Goal: Information Seeking & Learning: Learn about a topic

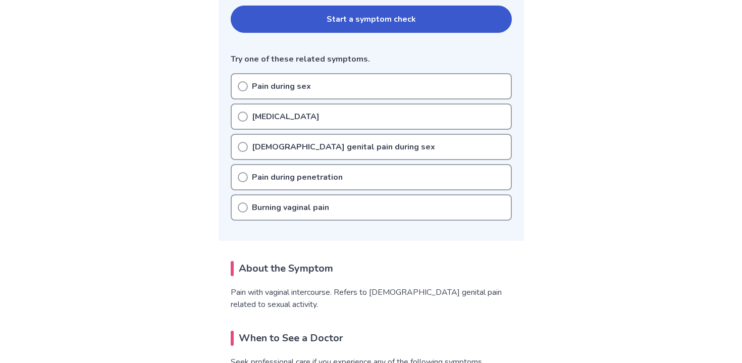
scroll to position [231, 0]
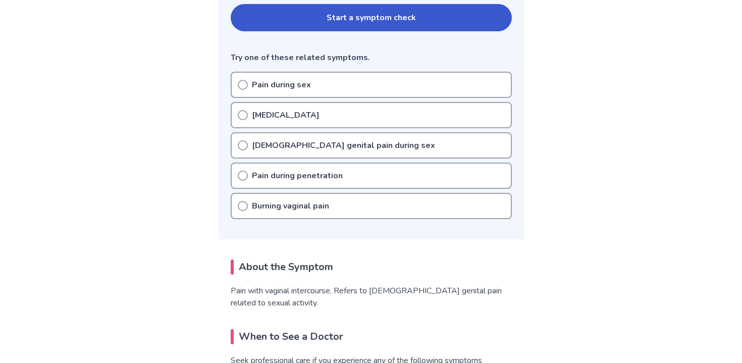
click at [244, 172] on circle at bounding box center [242, 175] width 9 height 9
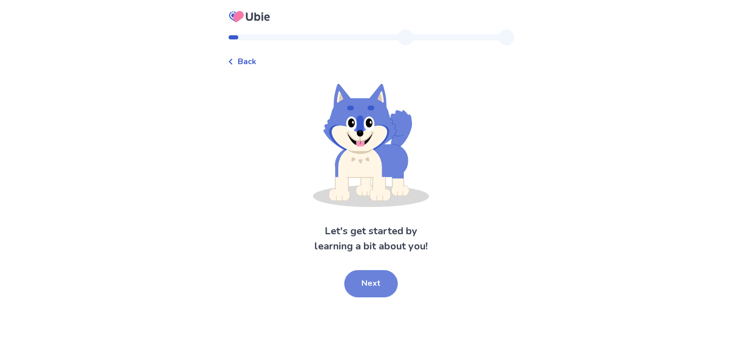
click at [370, 281] on button "Next" at bounding box center [370, 283] width 53 height 27
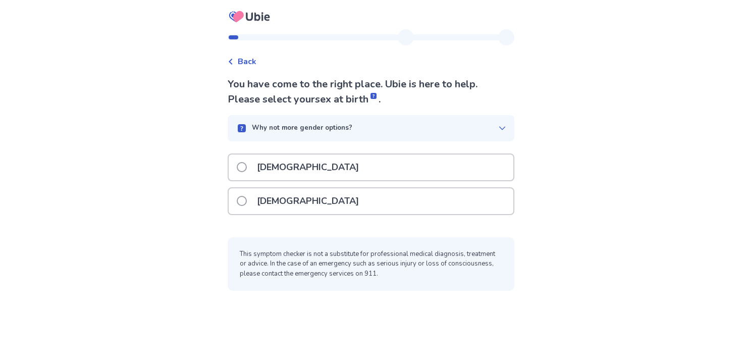
click at [339, 189] on div "Female" at bounding box center [371, 201] width 285 height 26
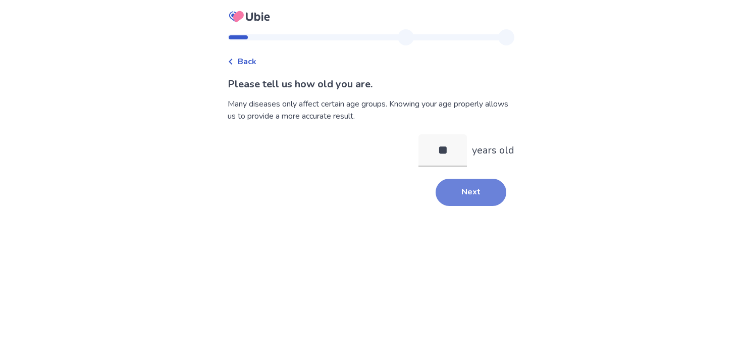
type input "**"
click at [460, 203] on button "Next" at bounding box center [470, 192] width 71 height 27
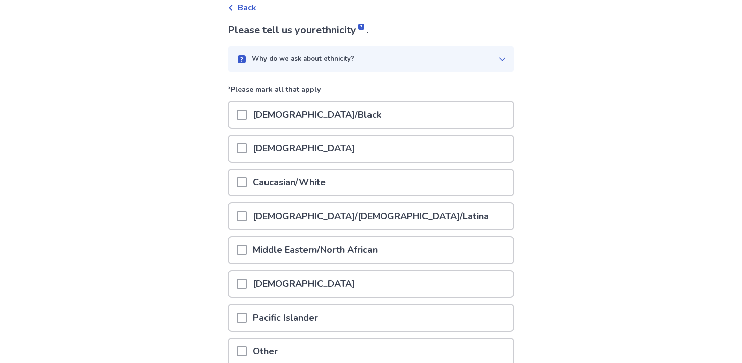
scroll to position [146, 0]
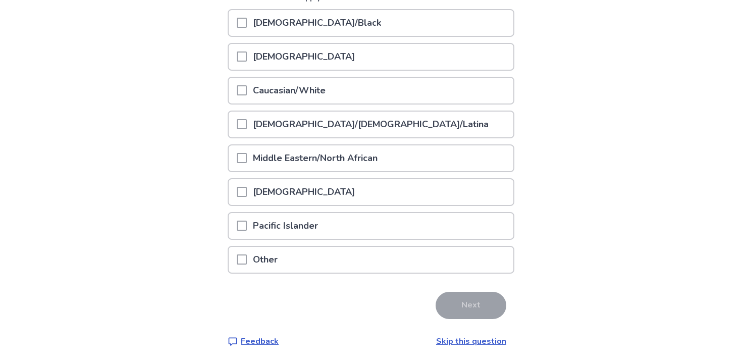
click at [409, 247] on div "Other" at bounding box center [371, 260] width 285 height 26
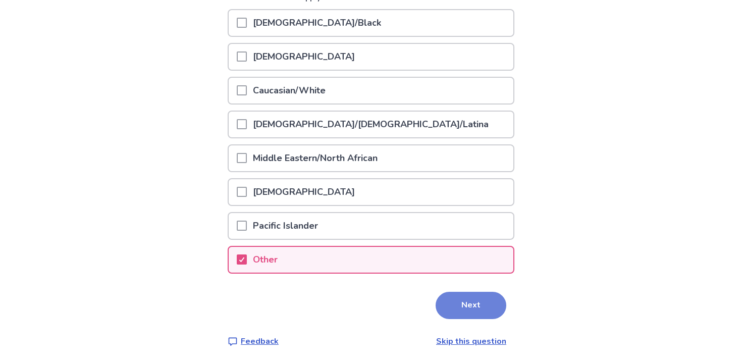
click at [448, 292] on button "Next" at bounding box center [470, 305] width 71 height 27
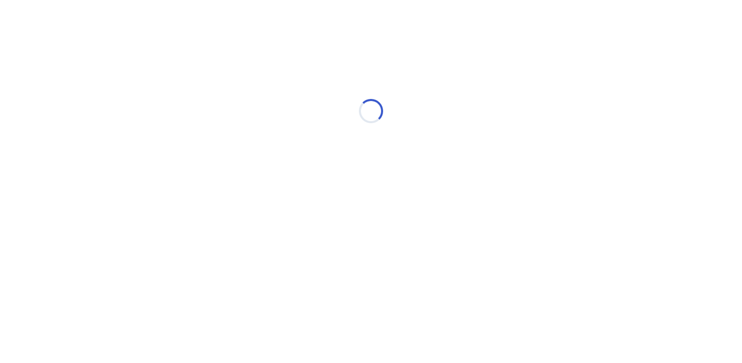
scroll to position [0, 0]
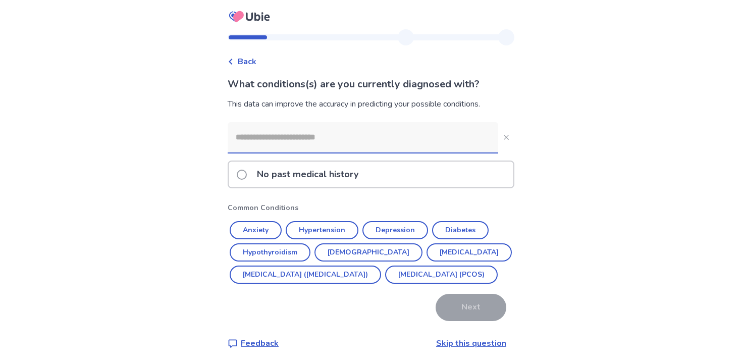
click at [369, 183] on div "No past medical history" at bounding box center [371, 174] width 285 height 26
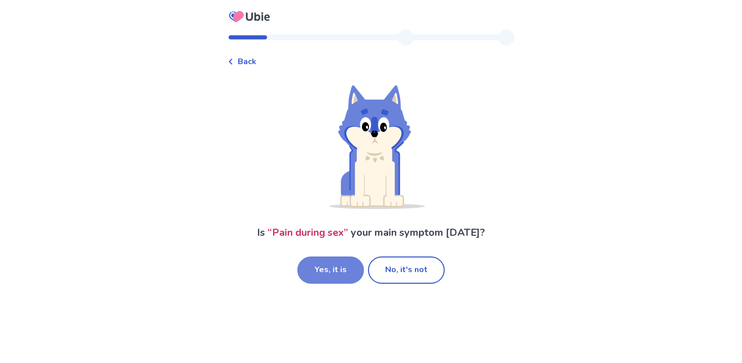
click at [333, 258] on button "Yes, it is" at bounding box center [330, 269] width 67 height 27
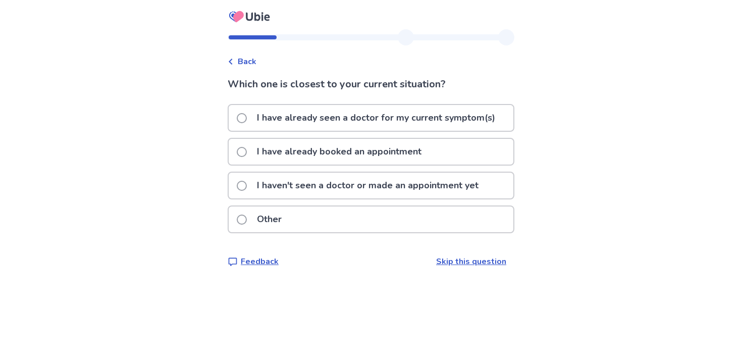
click at [365, 189] on p "I haven't seen a doctor or made an appointment yet" at bounding box center [368, 186] width 234 height 26
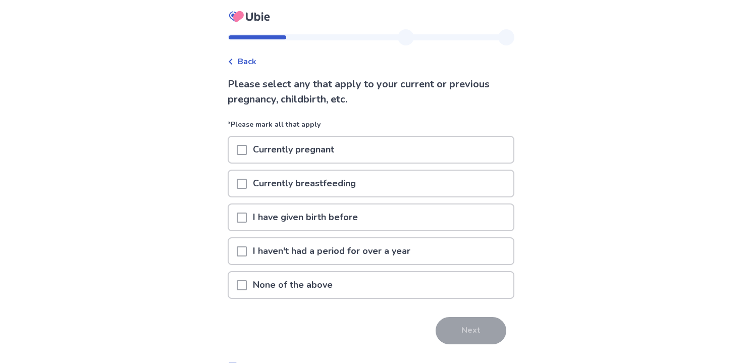
click at [343, 279] on div "None of the above" at bounding box center [371, 285] width 285 height 26
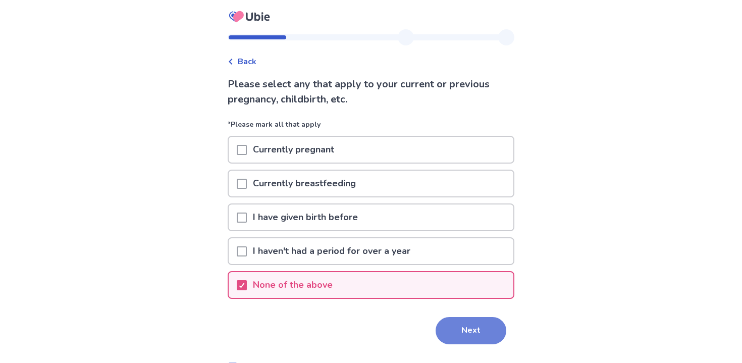
click at [467, 335] on button "Next" at bounding box center [470, 330] width 71 height 27
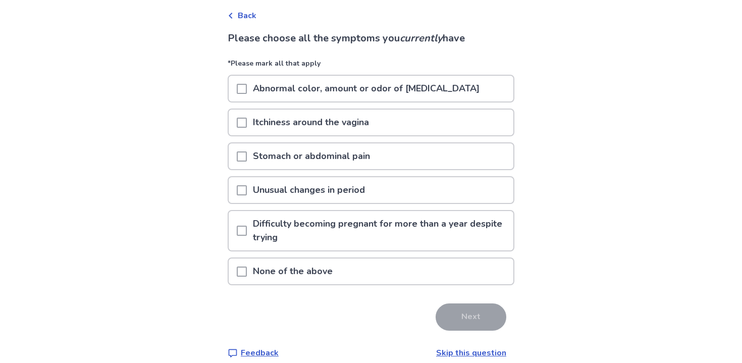
scroll to position [58, 0]
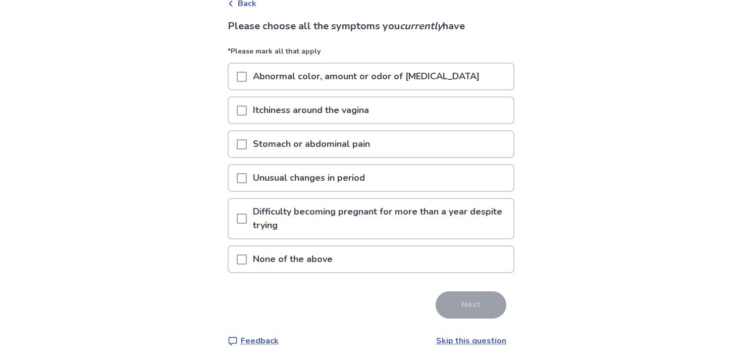
click at [413, 258] on div "None of the above" at bounding box center [371, 259] width 285 height 26
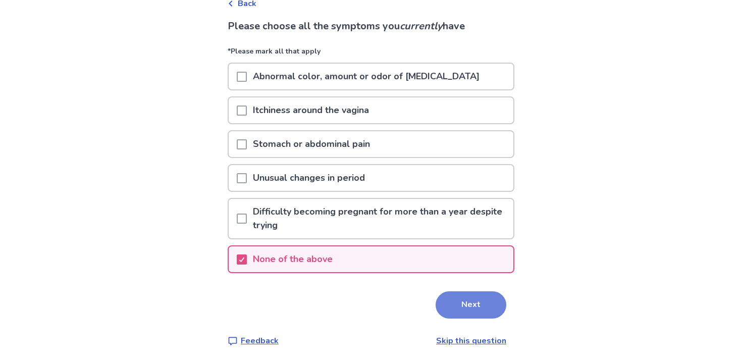
click at [457, 299] on button "Next" at bounding box center [470, 304] width 71 height 27
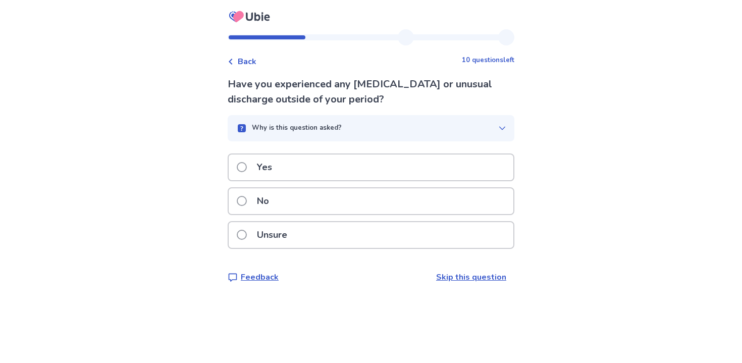
click at [444, 207] on div "No" at bounding box center [371, 201] width 285 height 26
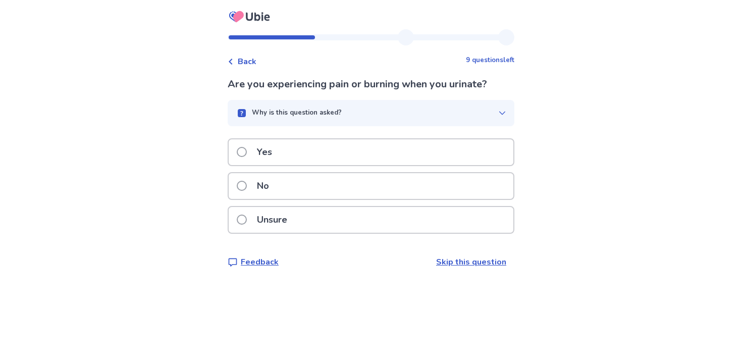
click at [438, 182] on div "No" at bounding box center [371, 186] width 285 height 26
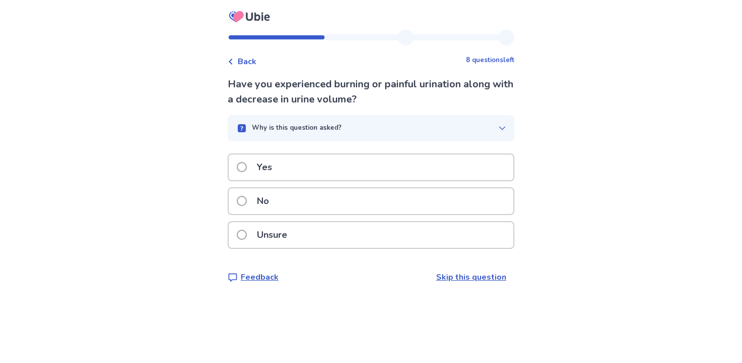
click at [438, 189] on div "No" at bounding box center [371, 201] width 285 height 26
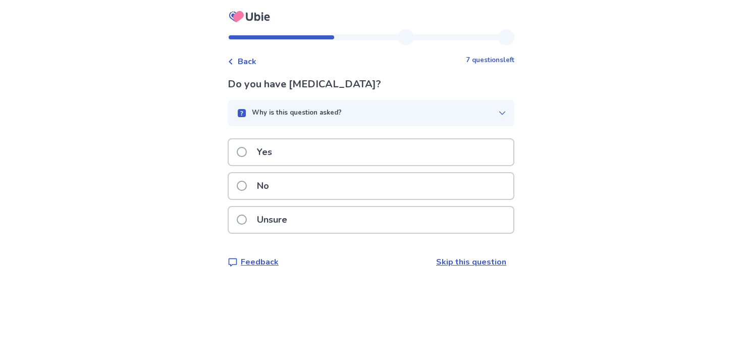
click at [430, 151] on div "Yes" at bounding box center [371, 152] width 285 height 26
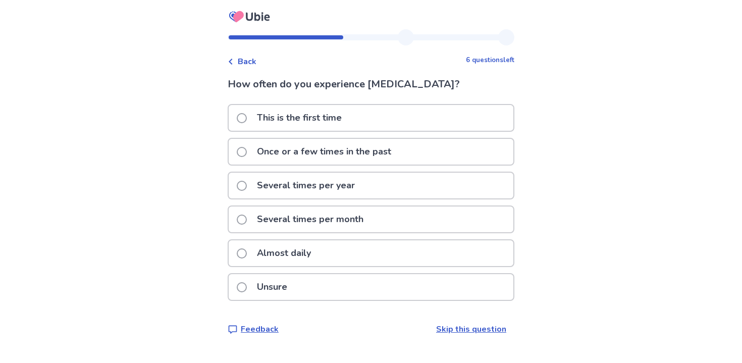
click at [416, 221] on div "Several times per month" at bounding box center [371, 219] width 285 height 26
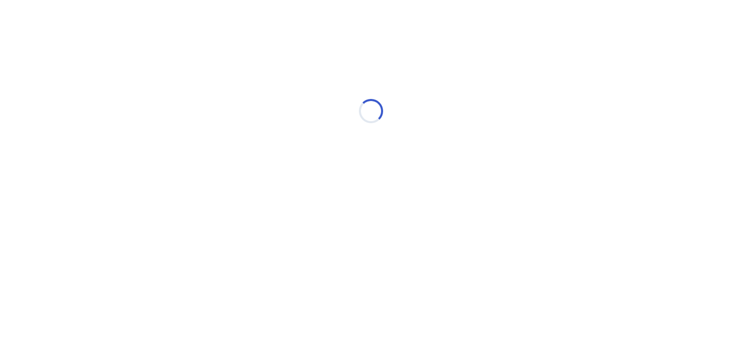
select select "*"
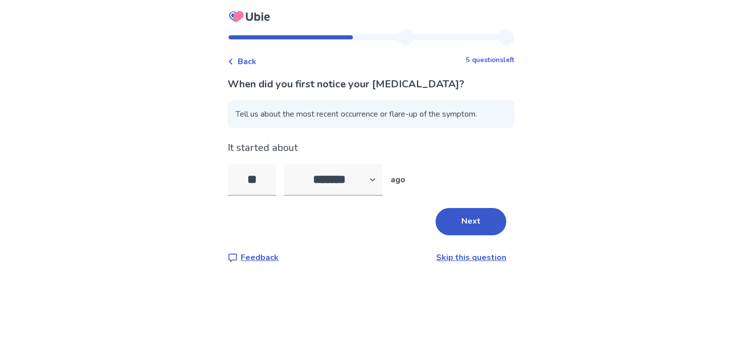
type input "*"
type input "**"
click at [487, 224] on button "Next" at bounding box center [470, 221] width 71 height 27
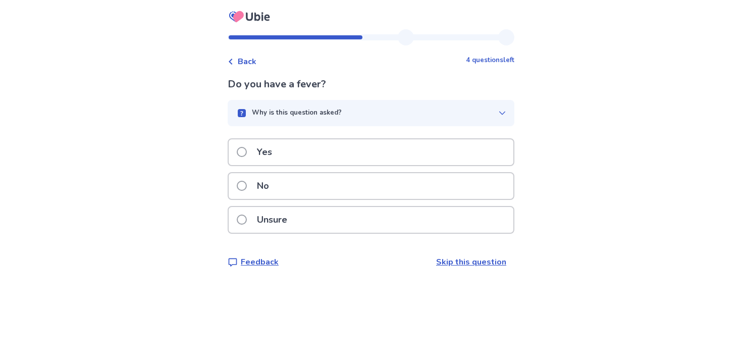
click at [457, 192] on div "No" at bounding box center [371, 186] width 285 height 26
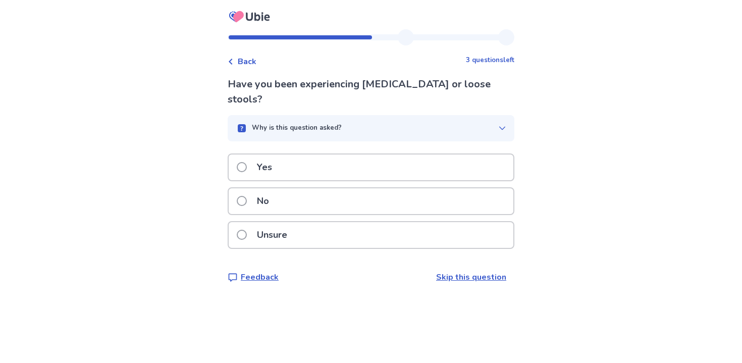
click at [457, 192] on div "No" at bounding box center [371, 201] width 285 height 26
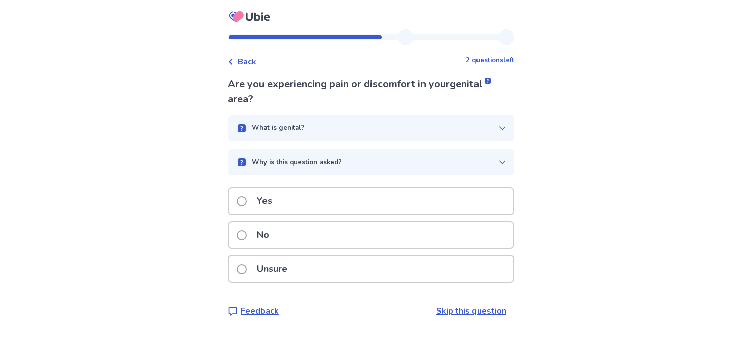
click at [447, 243] on div "No" at bounding box center [371, 235] width 285 height 26
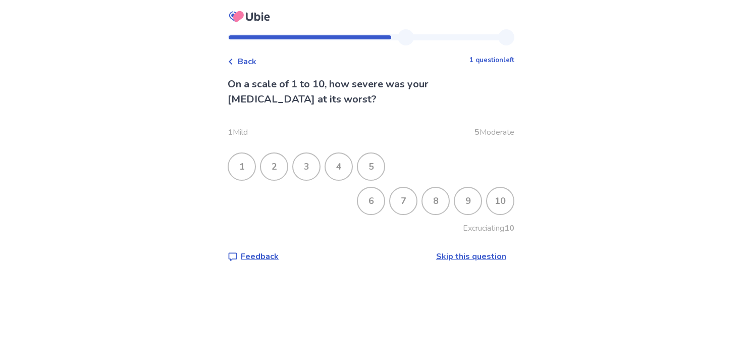
click at [313, 158] on div "3" at bounding box center [306, 166] width 26 height 26
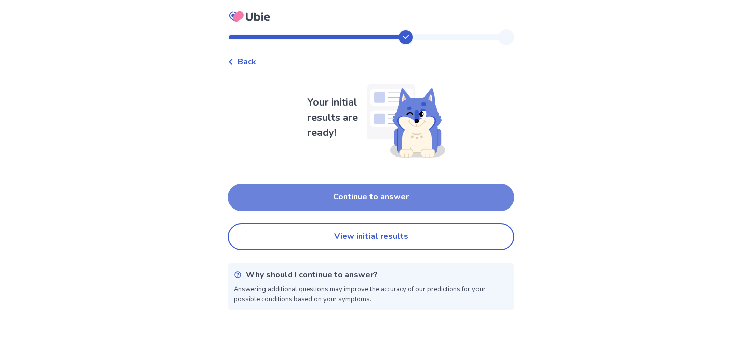
click at [351, 197] on button "Continue to answer" at bounding box center [371, 197] width 287 height 27
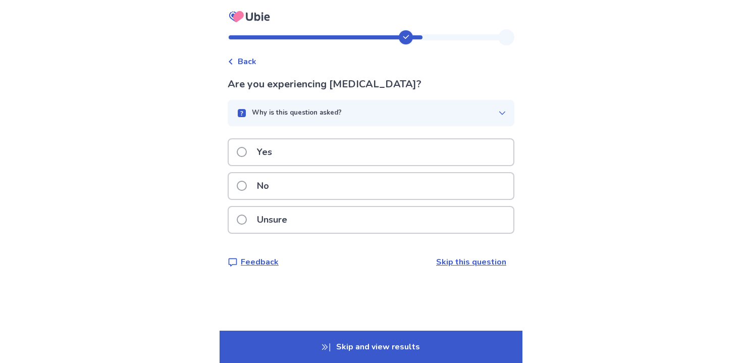
click at [329, 185] on div "No" at bounding box center [371, 186] width 285 height 26
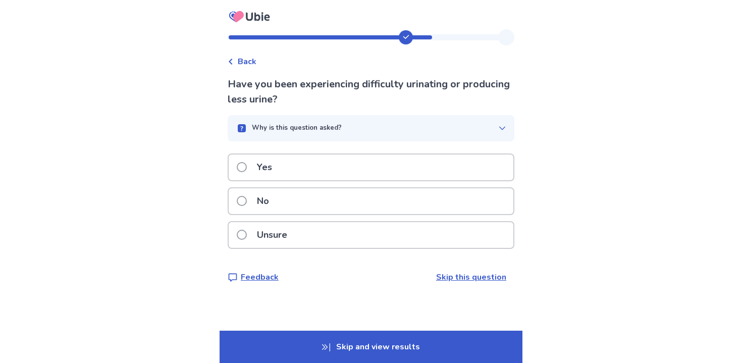
click at [327, 190] on div "No" at bounding box center [371, 201] width 285 height 26
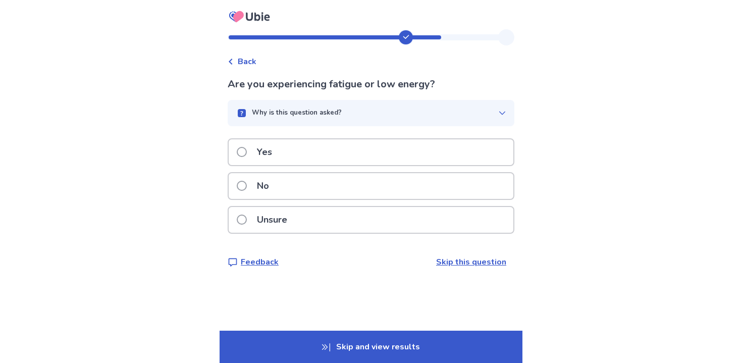
click at [311, 152] on div "Yes" at bounding box center [371, 152] width 285 height 26
click at [301, 186] on div "No" at bounding box center [371, 186] width 285 height 26
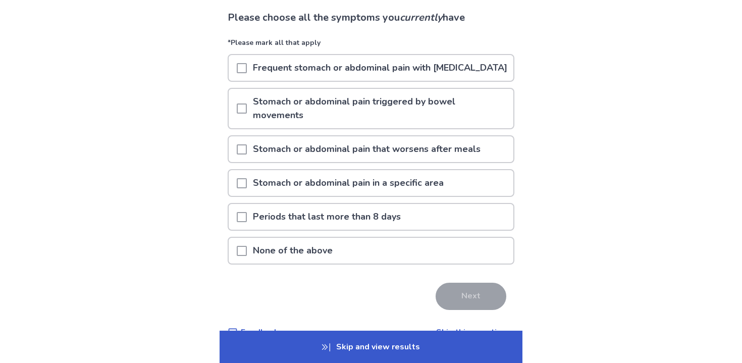
scroll to position [72, 0]
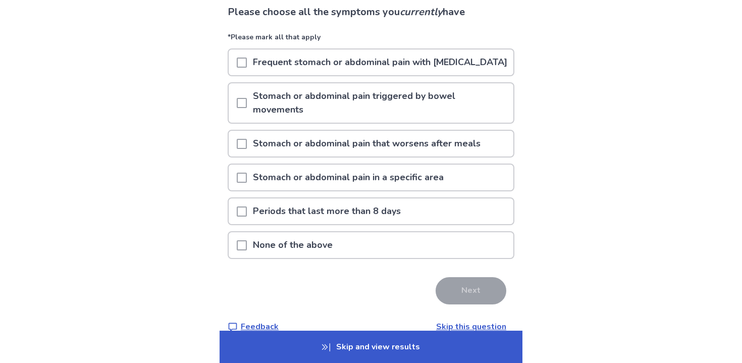
click at [244, 250] on span at bounding box center [242, 245] width 10 height 10
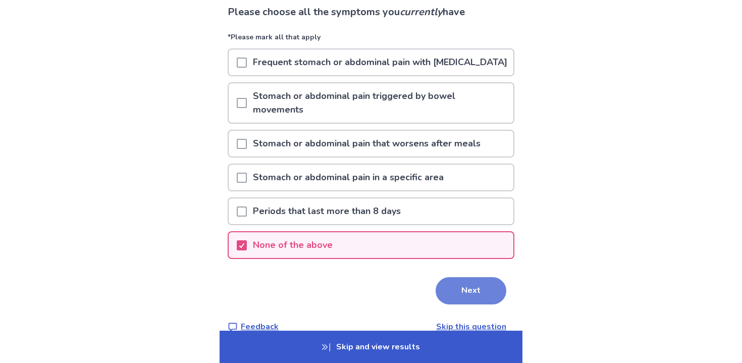
click at [457, 304] on button "Next" at bounding box center [470, 290] width 71 height 27
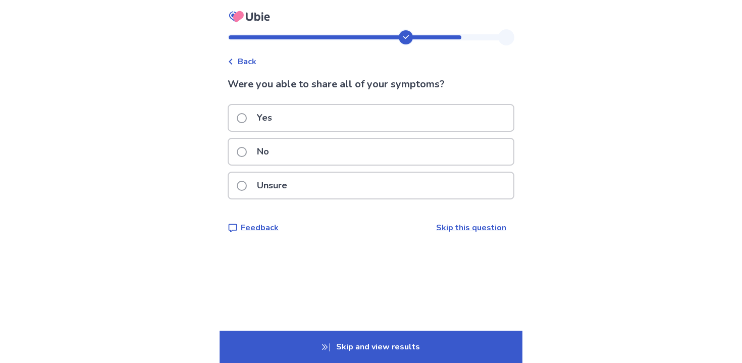
click at [327, 176] on div "Unsure" at bounding box center [371, 186] width 285 height 26
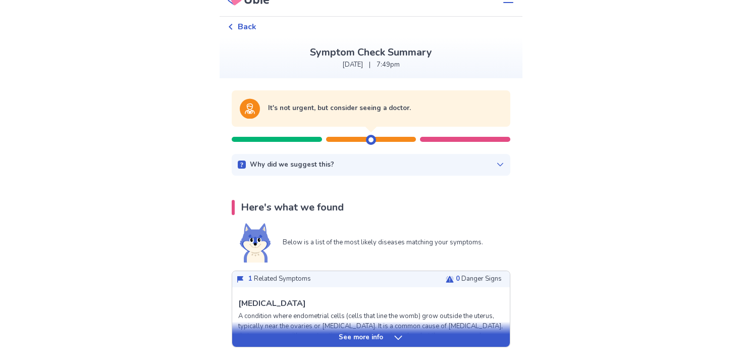
scroll to position [20, 0]
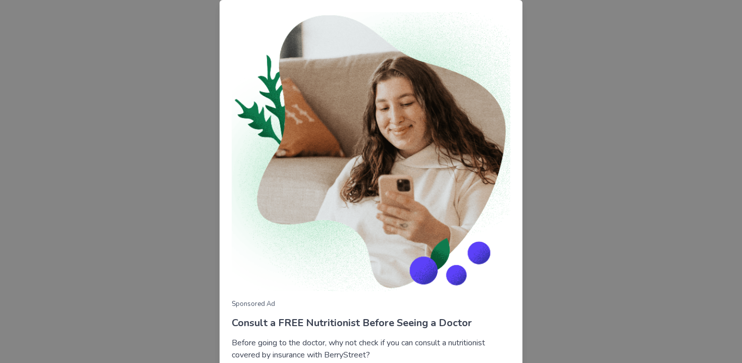
click at [583, 174] on div "Sponsored Ad Consult a FREE Nutritionist Before Seeing a Doctor Before going to…" at bounding box center [371, 181] width 742 height 363
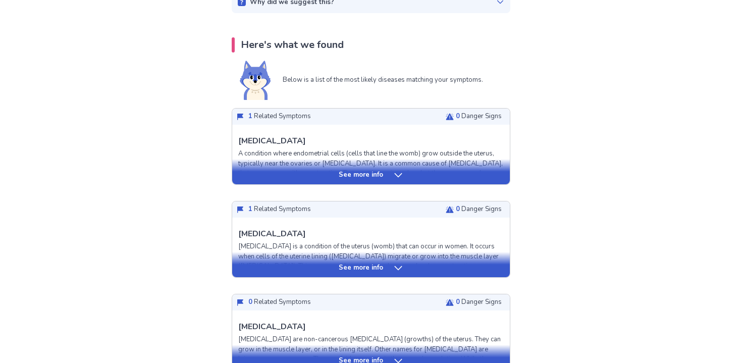
click at [380, 168] on div "See more info" at bounding box center [370, 171] width 277 height 25
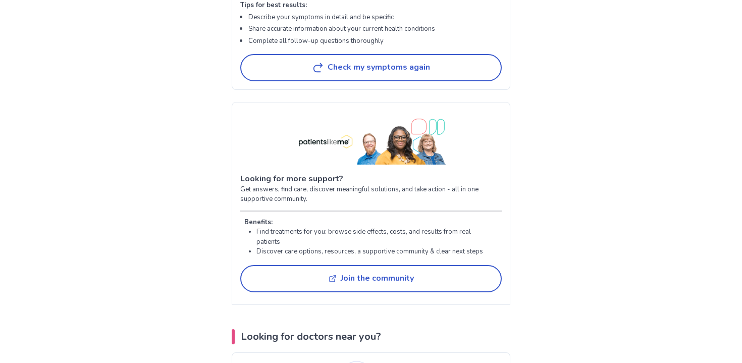
scroll to position [2567, 0]
click at [355, 66] on button "Check my symptoms again" at bounding box center [370, 68] width 261 height 27
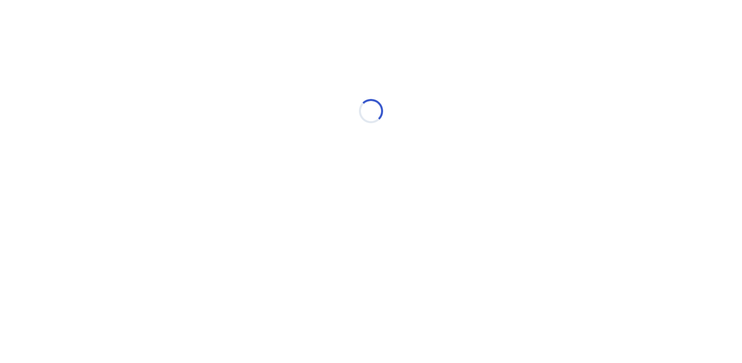
scroll to position [0, 0]
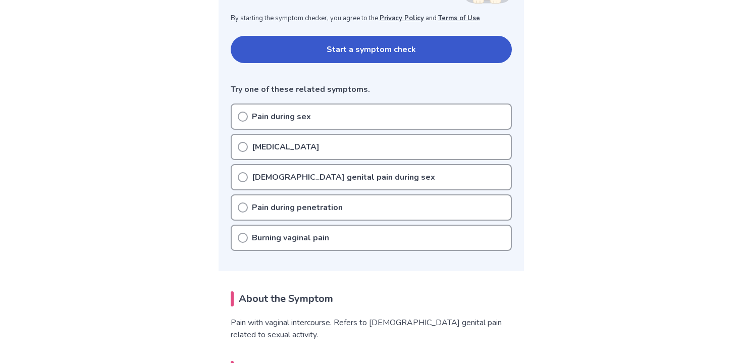
scroll to position [199, 0]
click at [336, 209] on p "Pain during penetration" at bounding box center [297, 207] width 91 height 12
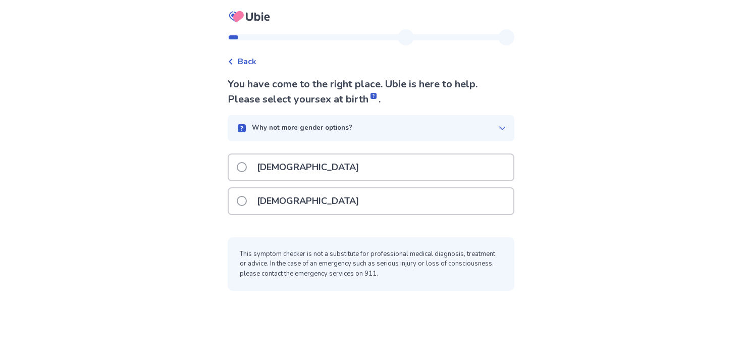
click at [258, 206] on p "Female" at bounding box center [308, 201] width 114 height 26
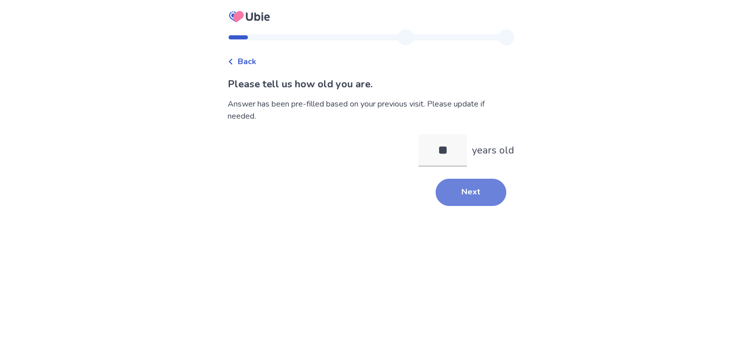
click at [475, 184] on button "Next" at bounding box center [470, 192] width 71 height 27
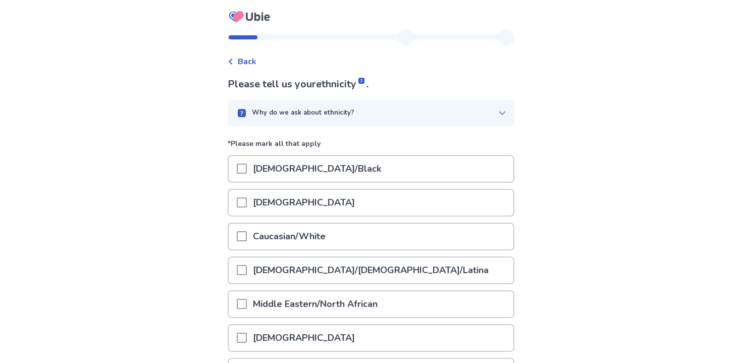
scroll to position [146, 0]
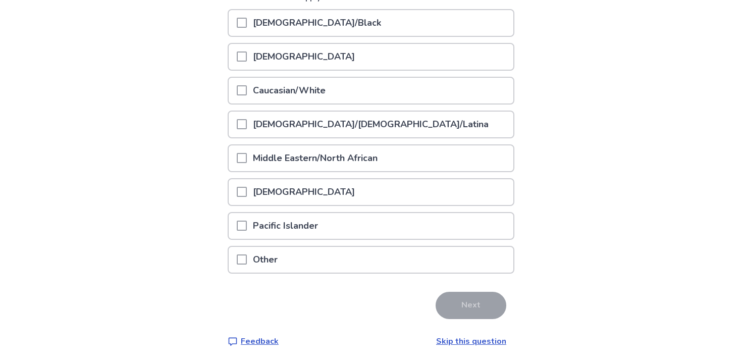
click at [407, 266] on div "Other" at bounding box center [371, 260] width 285 height 26
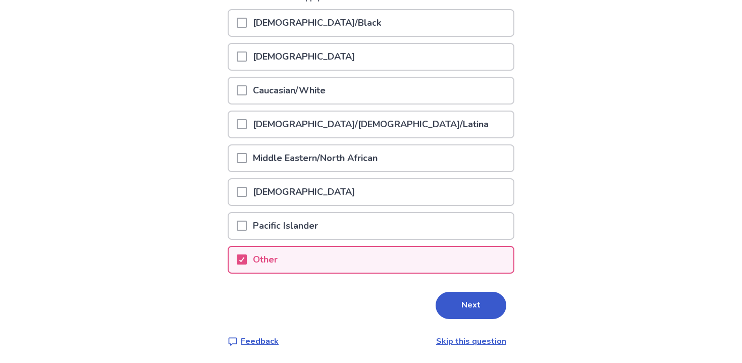
click at [504, 312] on div "Next" at bounding box center [371, 305] width 287 height 27
click at [471, 312] on button "Next" at bounding box center [470, 305] width 71 height 27
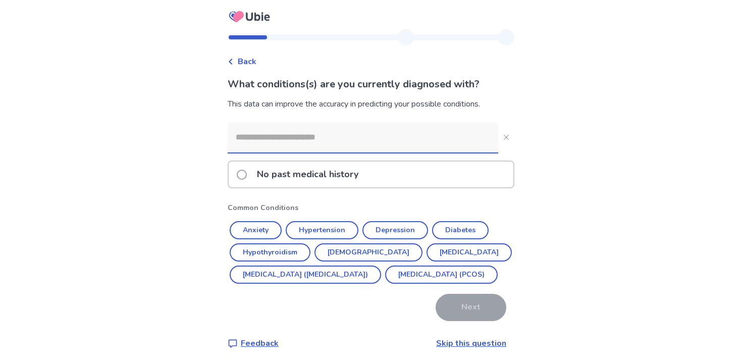
click at [363, 183] on p "No past medical history" at bounding box center [308, 174] width 114 height 26
